Goal: Information Seeking & Learning: Learn about a topic

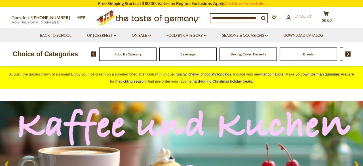
click at [156, 52] on div "Breads" at bounding box center [127, 54] width 57 height 13
click at [307, 55] on span "Breads" at bounding box center [308, 54] width 10 height 4
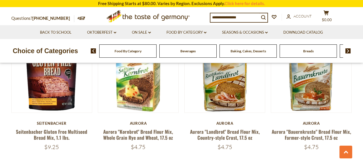
scroll to position [595, 0]
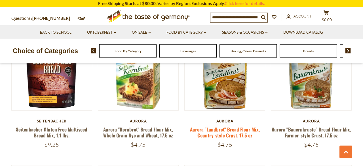
click at [238, 131] on link "Aurora "Landbrot" Bread Flour Mix, Country-style Crust, 17.5 oz" at bounding box center [225, 132] width 70 height 13
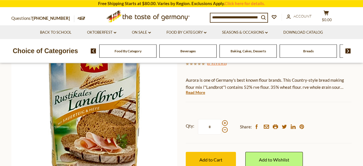
scroll to position [89, 0]
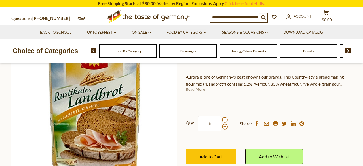
click at [199, 90] on link "Read More" at bounding box center [195, 90] width 19 height 6
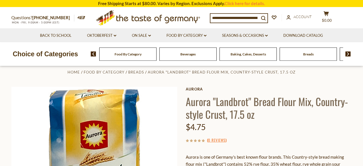
scroll to position [0, 0]
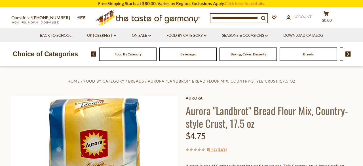
click at [307, 55] on span "Breads" at bounding box center [308, 54] width 10 height 4
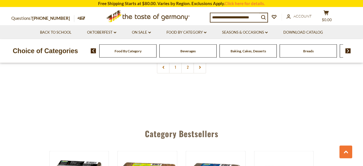
scroll to position [1401, 0]
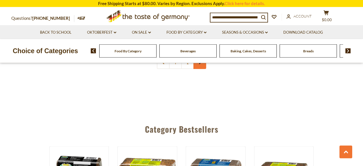
click at [200, 65] on link at bounding box center [199, 62] width 13 height 13
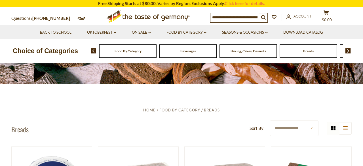
scroll to position [40, 0]
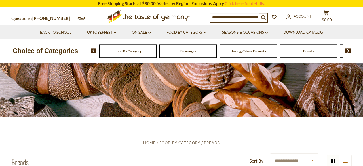
click at [346, 52] on img at bounding box center [347, 50] width 5 height 5
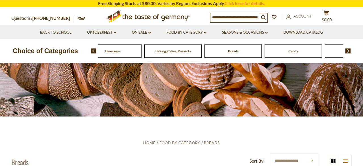
click at [346, 52] on img at bounding box center [347, 50] width 5 height 5
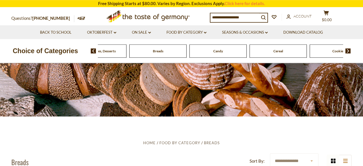
click at [346, 52] on img at bounding box center [347, 50] width 5 height 5
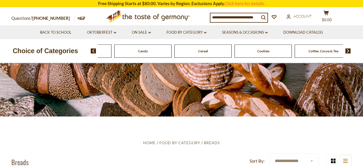
click at [346, 52] on img at bounding box center [347, 50] width 5 height 5
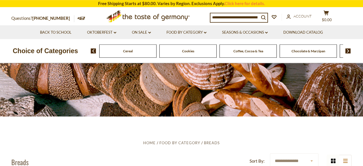
click at [346, 52] on img at bounding box center [347, 50] width 5 height 5
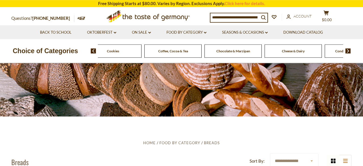
click at [346, 52] on img at bounding box center [347, 50] width 5 height 5
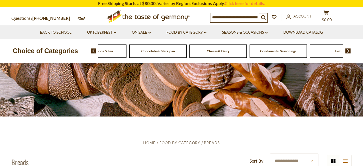
click at [346, 52] on img at bounding box center [347, 50] width 5 height 5
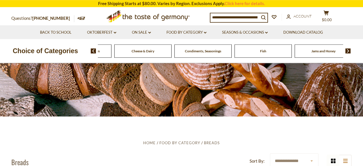
click at [346, 52] on img at bounding box center [347, 50] width 5 height 5
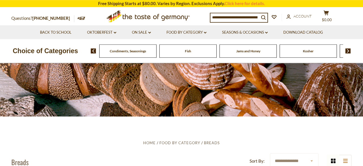
click at [346, 52] on img at bounding box center [347, 50] width 5 height 5
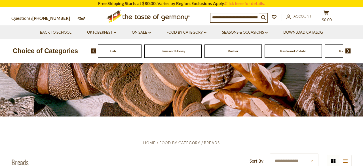
click at [346, 52] on img at bounding box center [347, 50] width 5 height 5
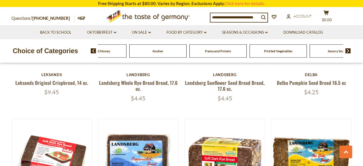
scroll to position [1401, 0]
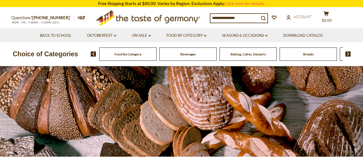
scroll to position [595, 0]
